Goal: Task Accomplishment & Management: Manage account settings

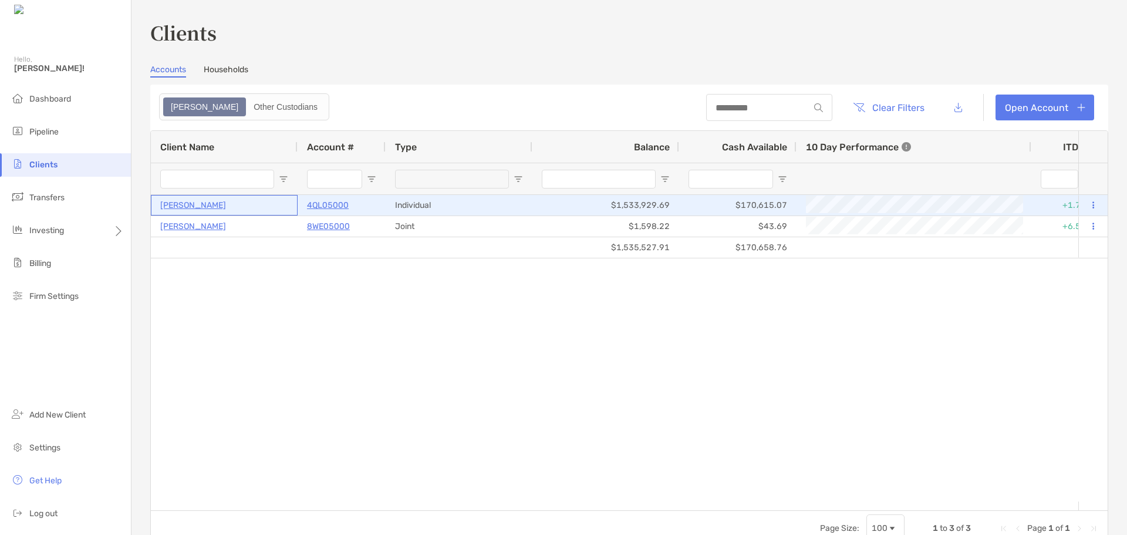
click at [194, 207] on p "[PERSON_NAME]" at bounding box center [193, 205] width 66 height 15
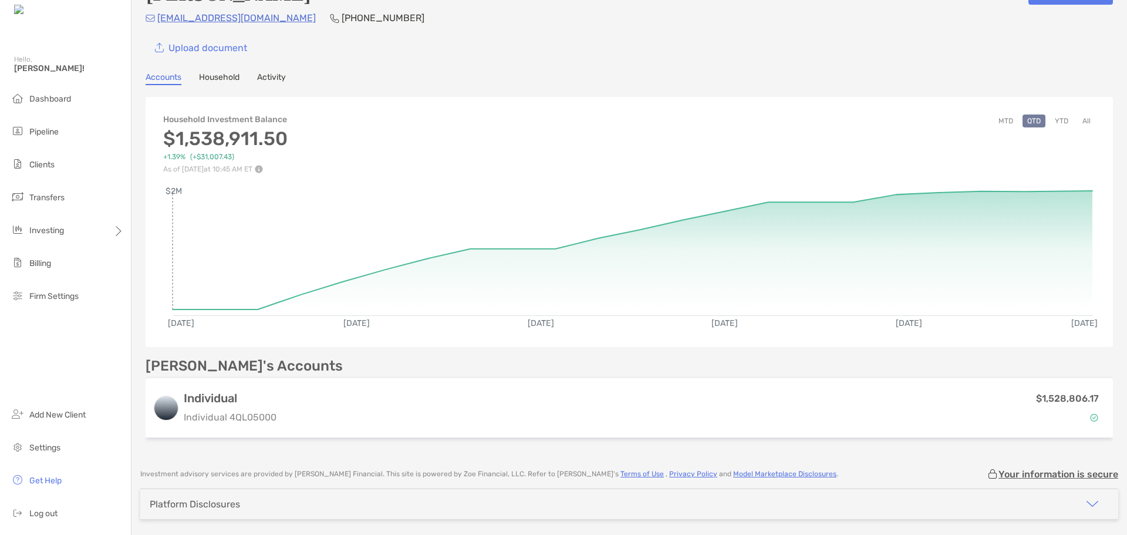
scroll to position [75, 0]
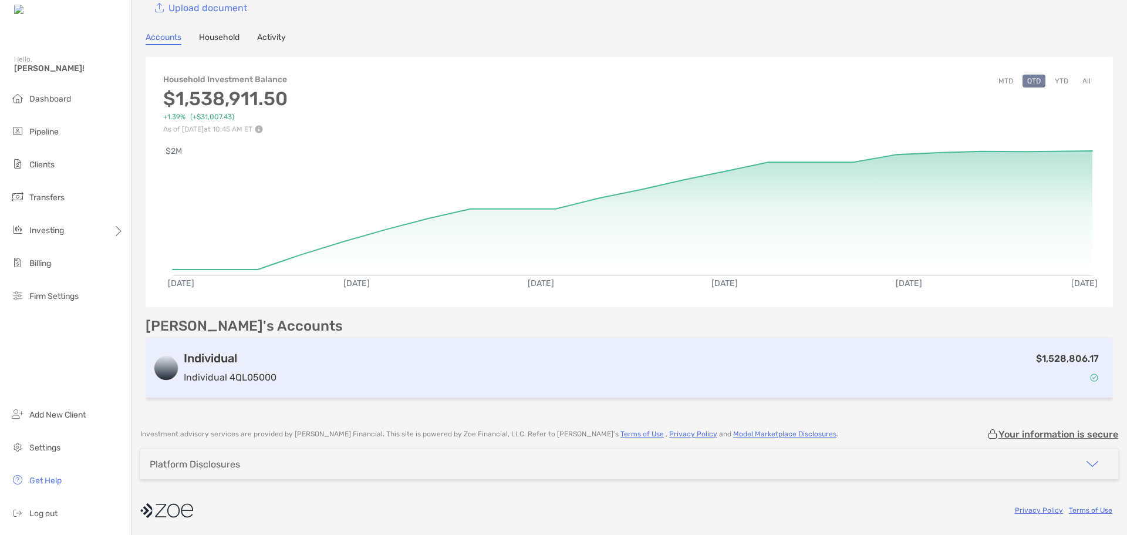
click at [204, 358] on h3 "Individual" at bounding box center [230, 358] width 93 height 14
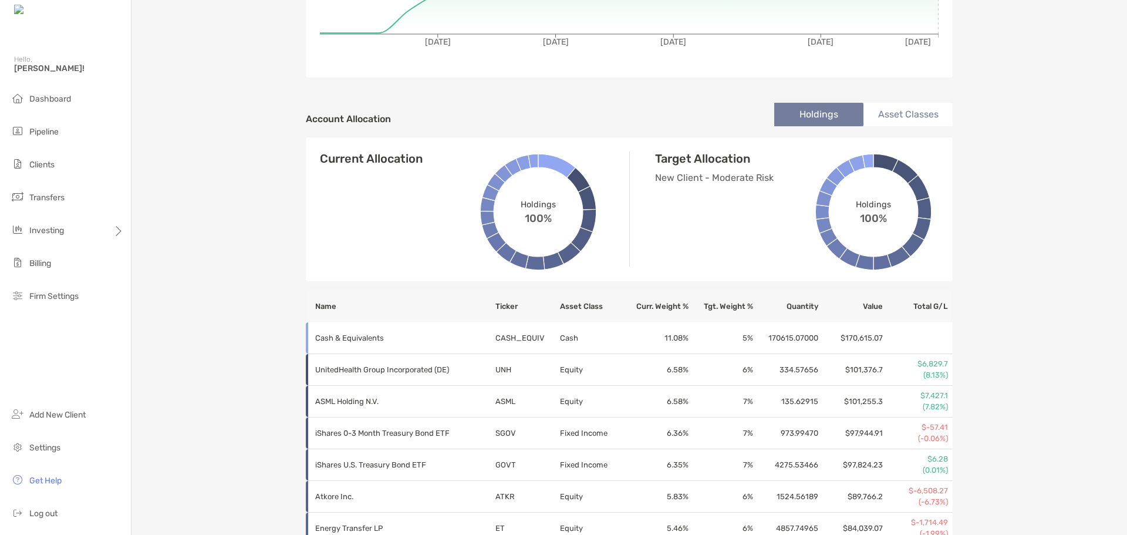
scroll to position [59, 0]
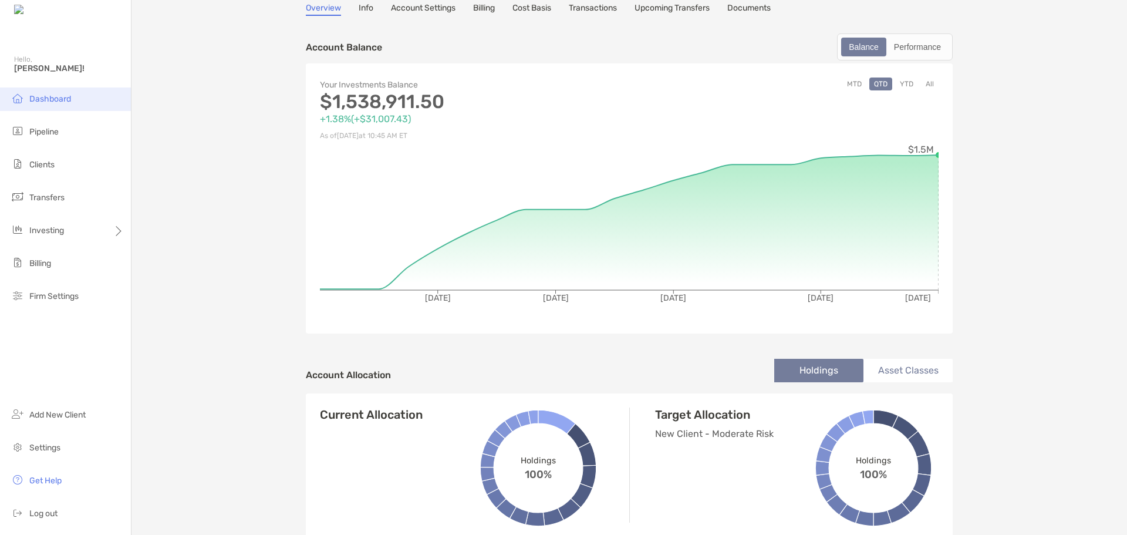
click at [58, 102] on span "Dashboard" at bounding box center [50, 99] width 42 height 10
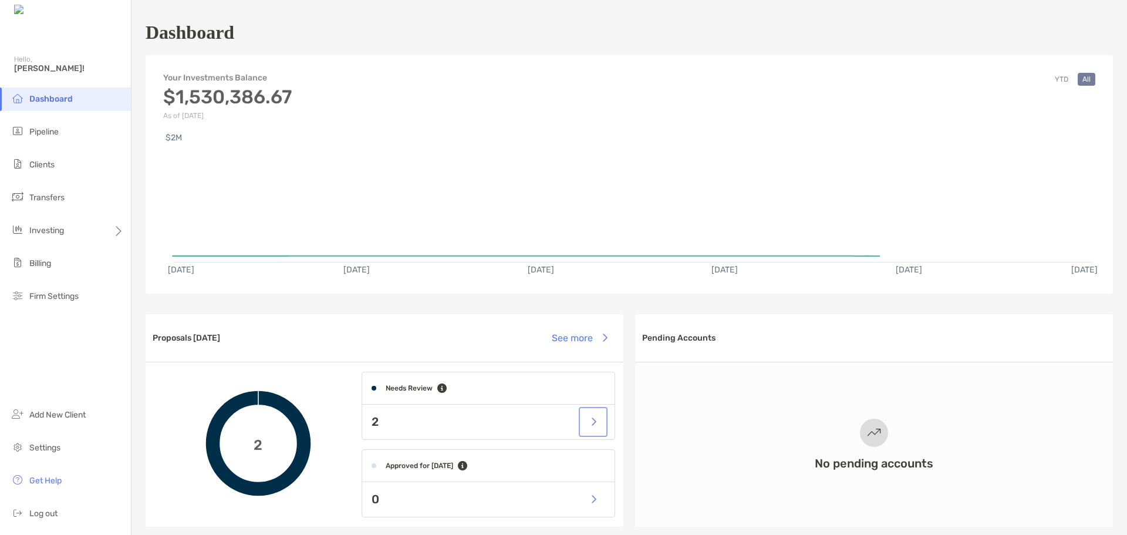
click at [586, 420] on button "button" at bounding box center [593, 421] width 24 height 25
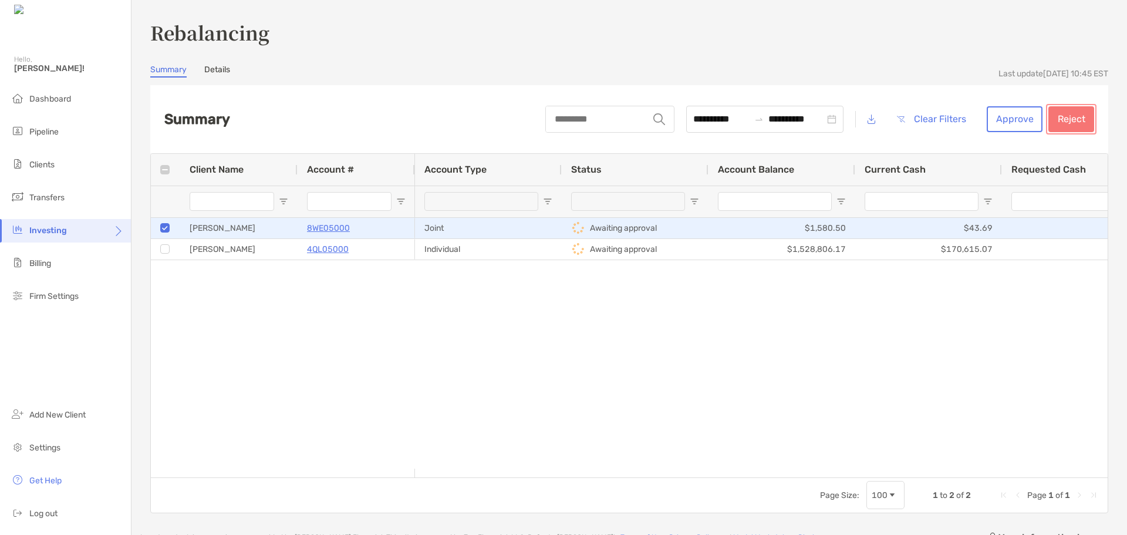
click at [1059, 117] on button "Reject" at bounding box center [1071, 119] width 46 height 26
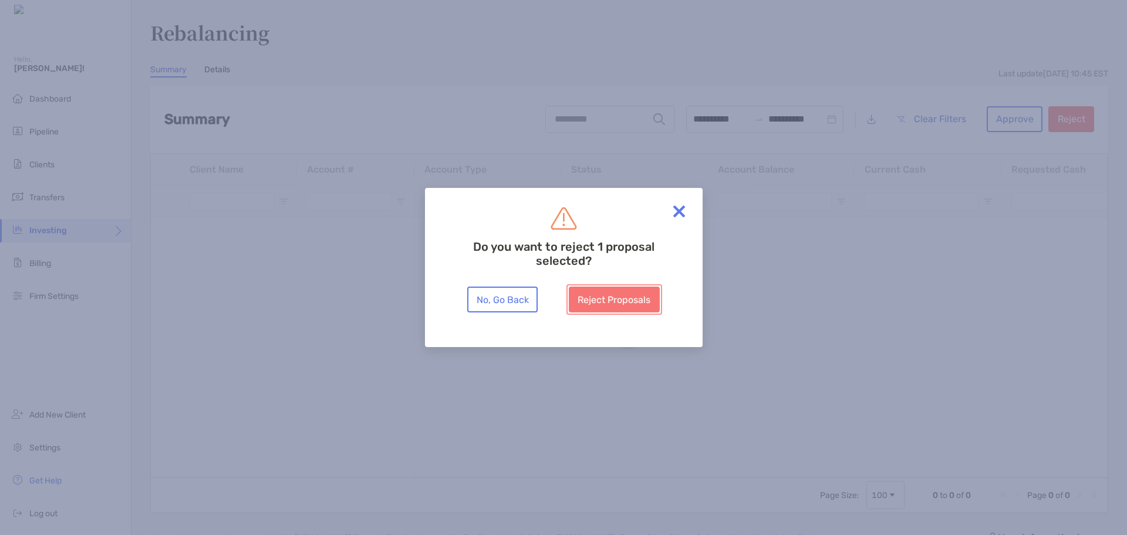
click at [621, 307] on button "Reject Proposals" at bounding box center [614, 299] width 91 height 26
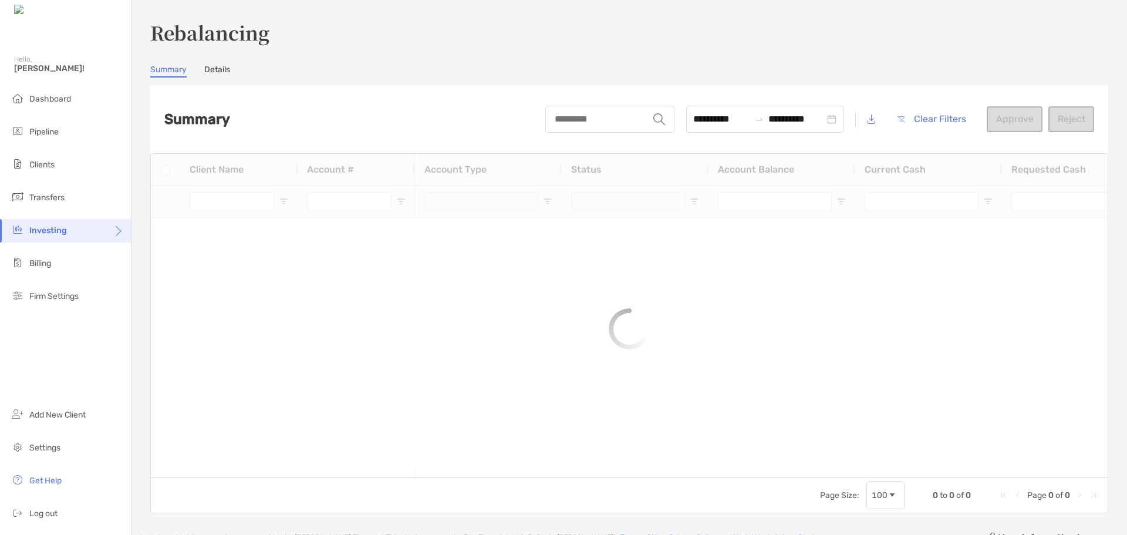
type input "**********"
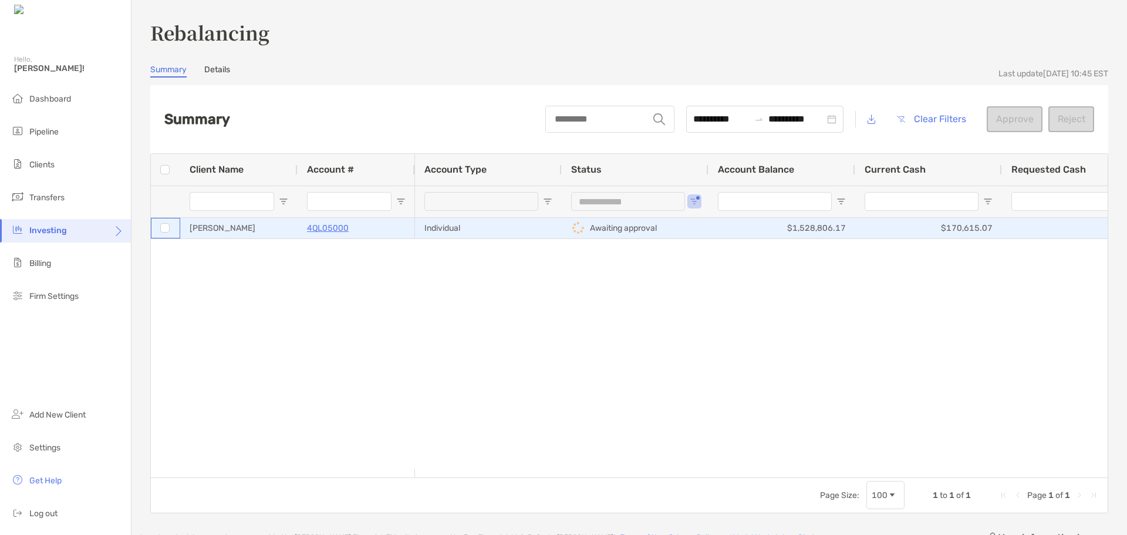
click at [162, 227] on div at bounding box center [165, 228] width 29 height 21
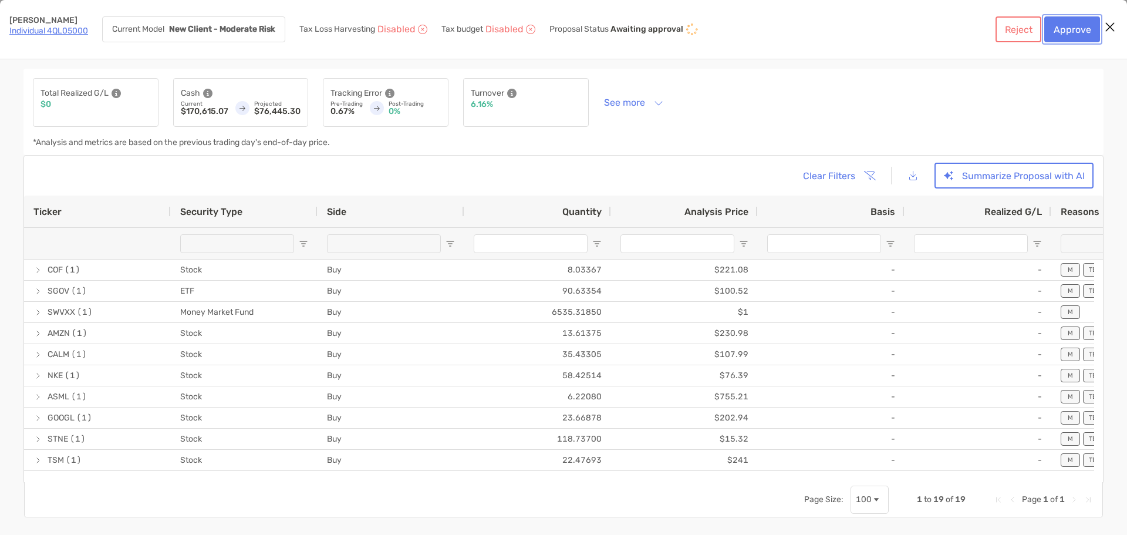
click at [1069, 30] on button "Approve" at bounding box center [1072, 29] width 56 height 26
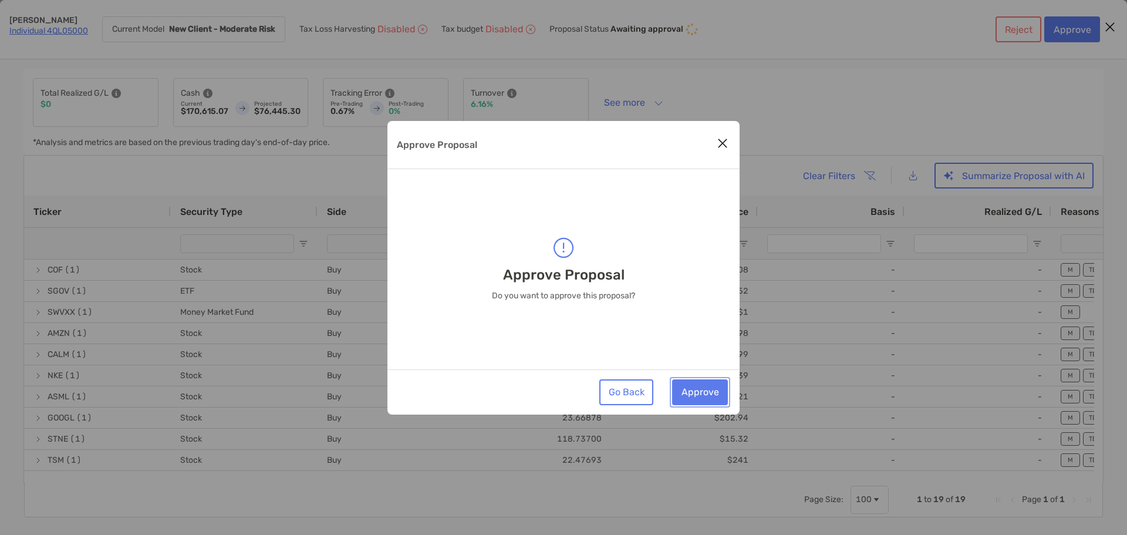
click at [698, 394] on button "Approve" at bounding box center [700, 392] width 56 height 26
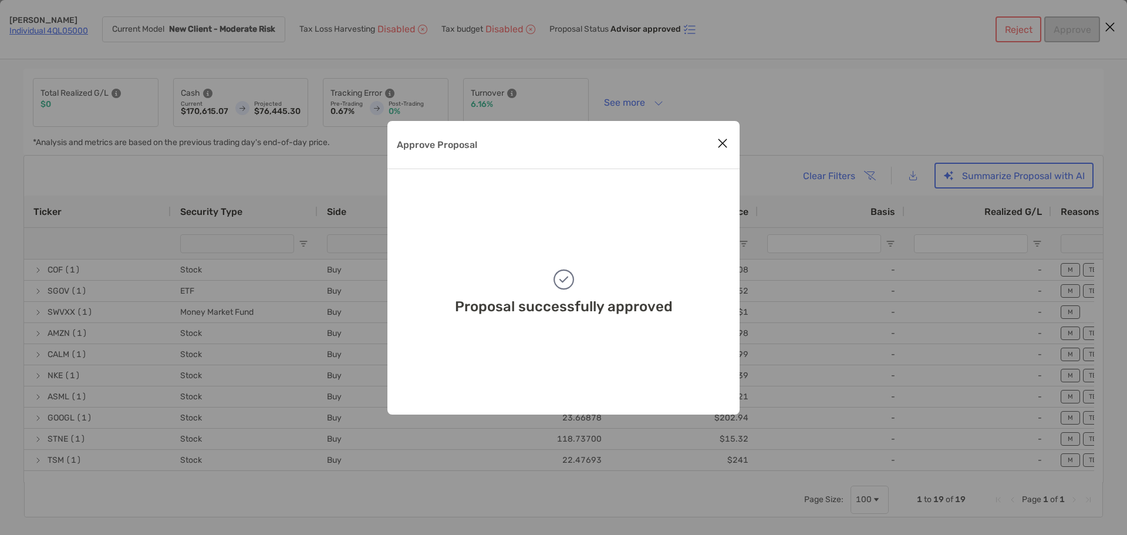
click at [724, 141] on icon "Close modal" at bounding box center [722, 143] width 11 height 14
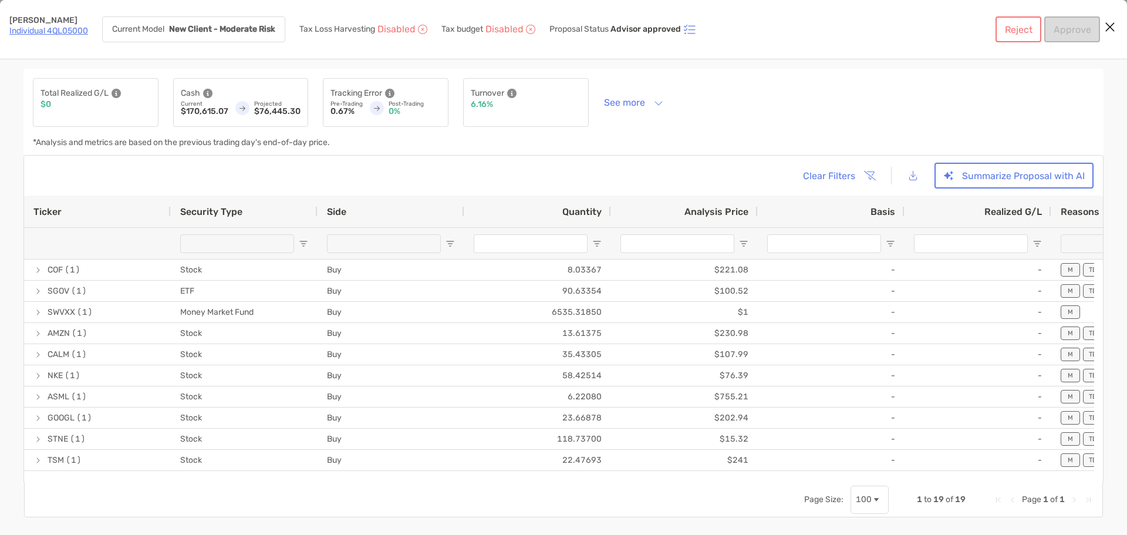
click at [43, 31] on link "Individual 4QL05000" at bounding box center [48, 31] width 79 height 10
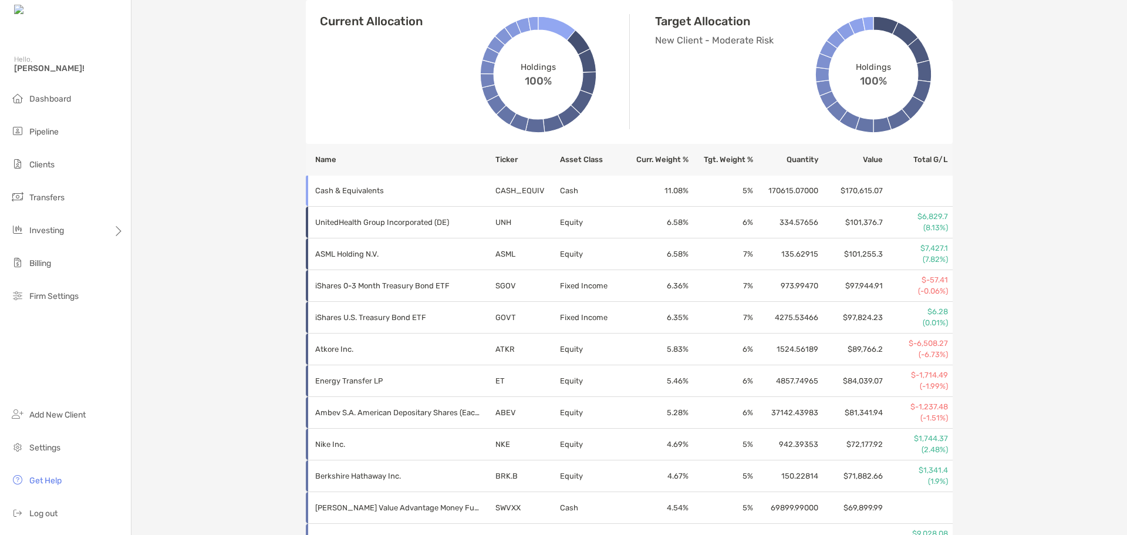
scroll to position [444, 0]
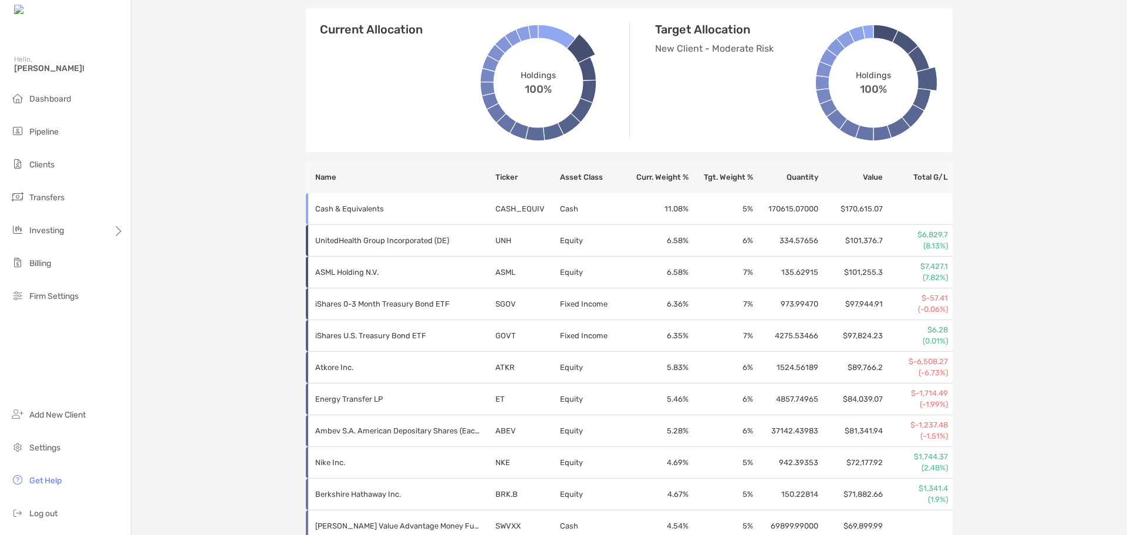
click at [865, 176] on th "Value" at bounding box center [851, 177] width 65 height 32
click at [865, 177] on th "Value" at bounding box center [851, 177] width 65 height 32
click at [863, 178] on th "Value" at bounding box center [851, 177] width 65 height 32
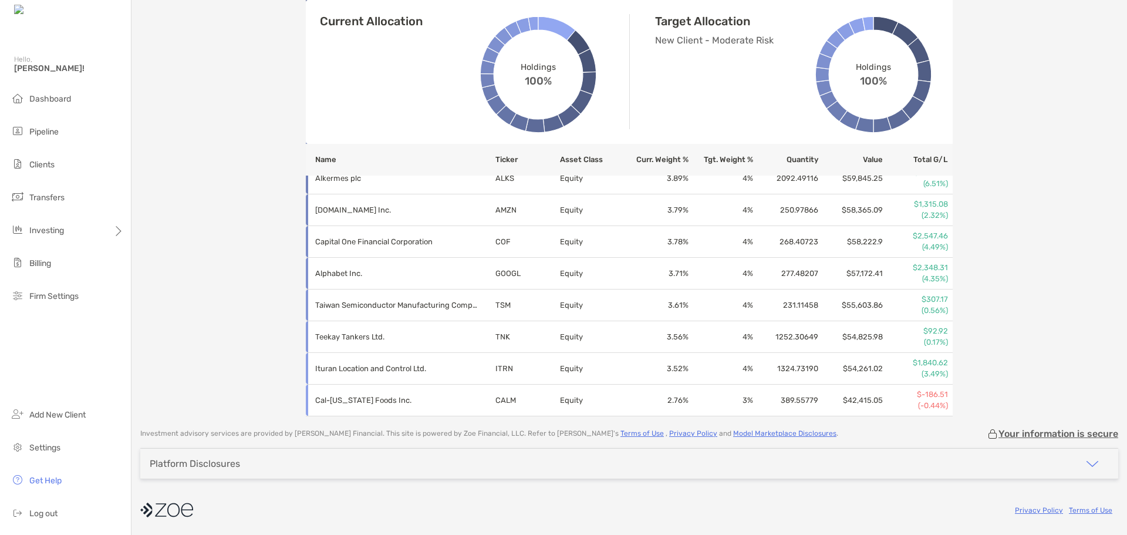
scroll to position [561, 0]
